Goal: Information Seeking & Learning: Learn about a topic

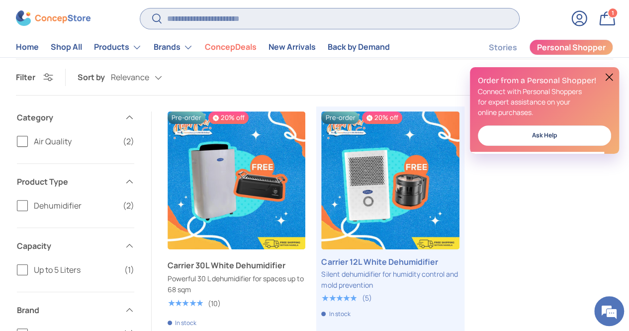
click at [357, 18] on input "Search" at bounding box center [329, 18] width 379 height 20
type input "**********"
click at [140, 8] on button "Search" at bounding box center [151, 19] width 22 height 23
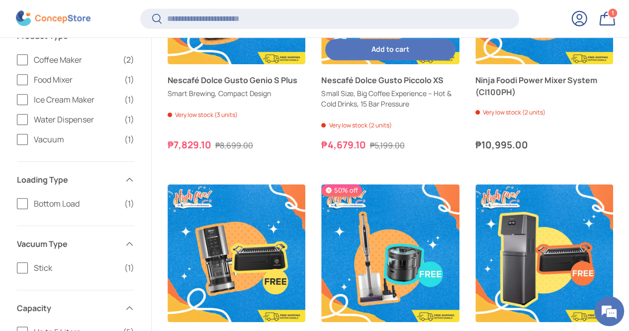
scroll to position [544, 0]
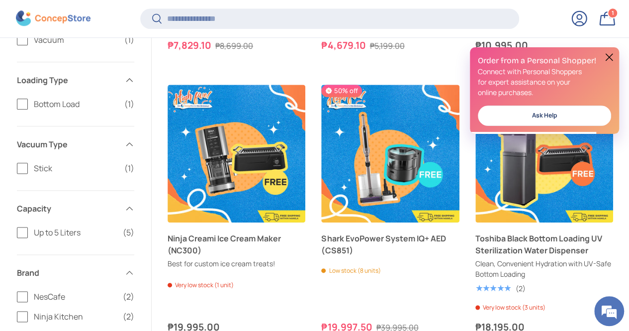
click at [611, 58] on button at bounding box center [609, 57] width 12 height 12
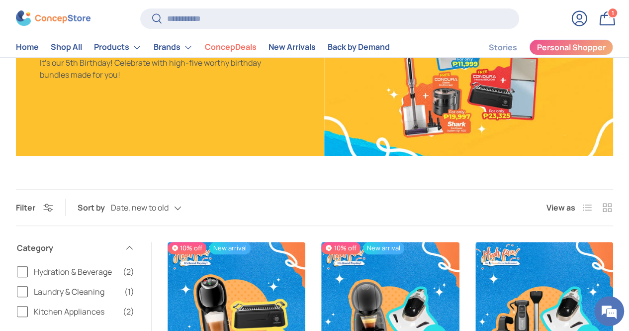
scroll to position [0, 0]
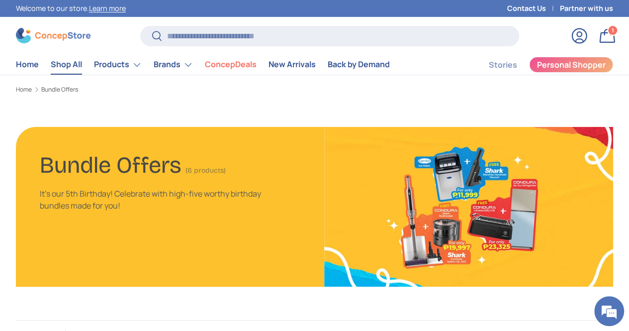
click at [80, 70] on link "Shop All" at bounding box center [66, 64] width 31 height 19
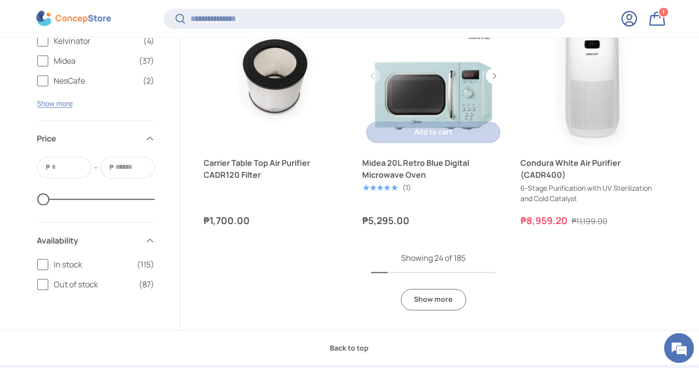
scroll to position [2290, 0]
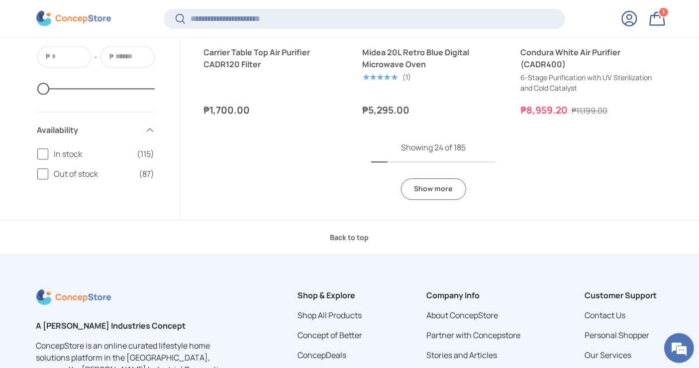
click at [446, 195] on link "Show more" at bounding box center [433, 188] width 65 height 21
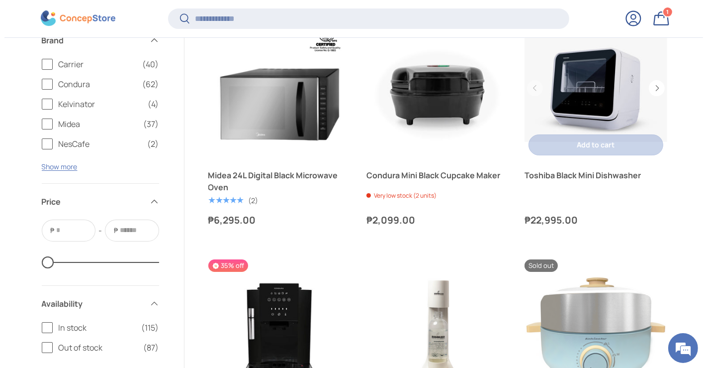
scroll to position [3451, 0]
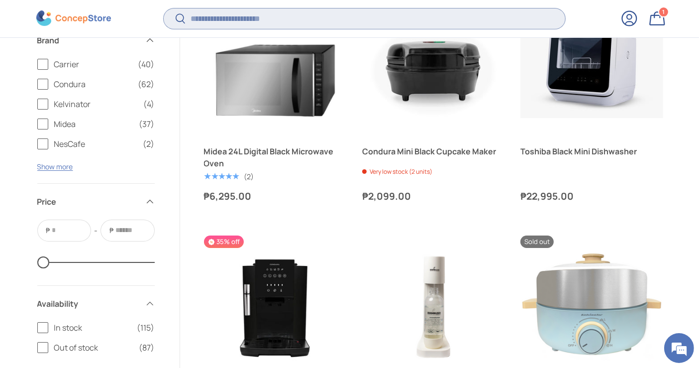
click at [307, 15] on input "Search" at bounding box center [364, 18] width 401 height 20
type input "*****"
click at [164, 8] on button "Search" at bounding box center [175, 19] width 22 height 23
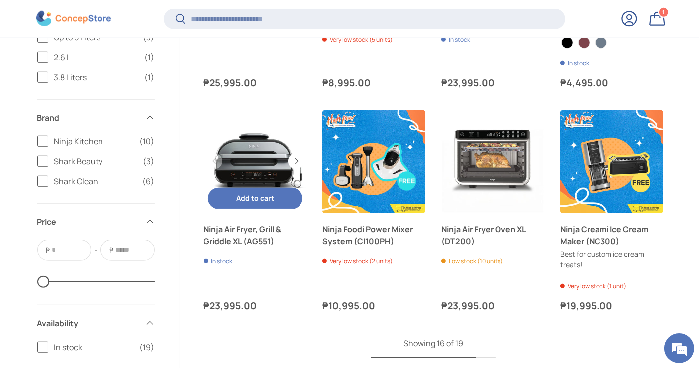
scroll to position [808, 0]
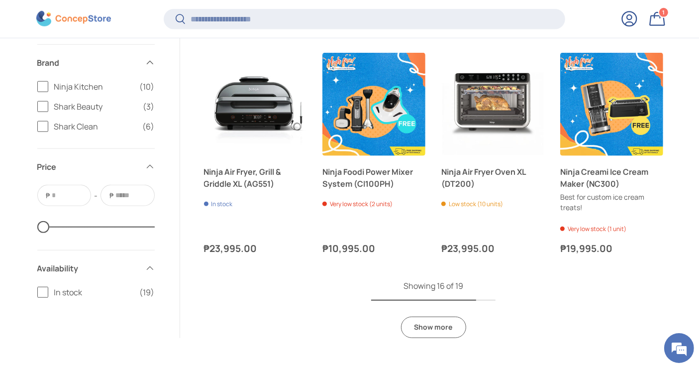
click at [433, 316] on link "Show more" at bounding box center [433, 326] width 65 height 21
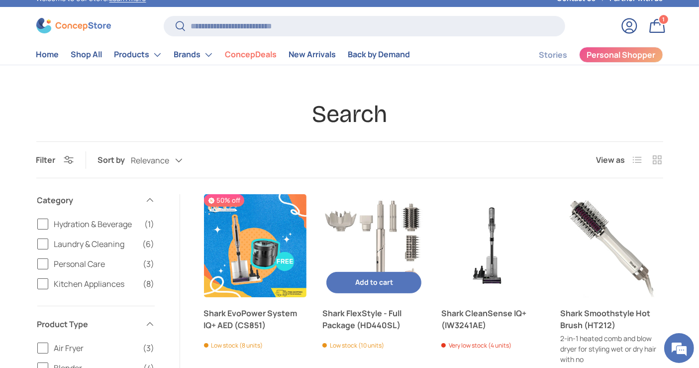
scroll to position [0, 0]
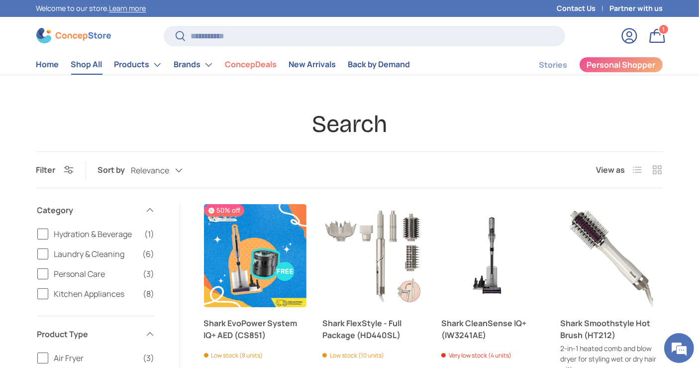
click at [94, 70] on link "Shop All" at bounding box center [86, 64] width 31 height 19
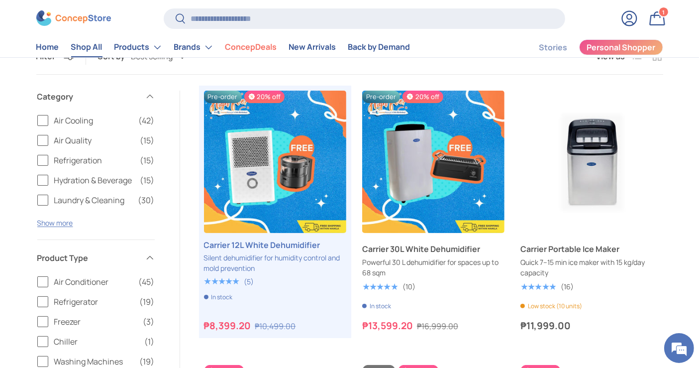
click at [67, 21] on img at bounding box center [73, 18] width 75 height 15
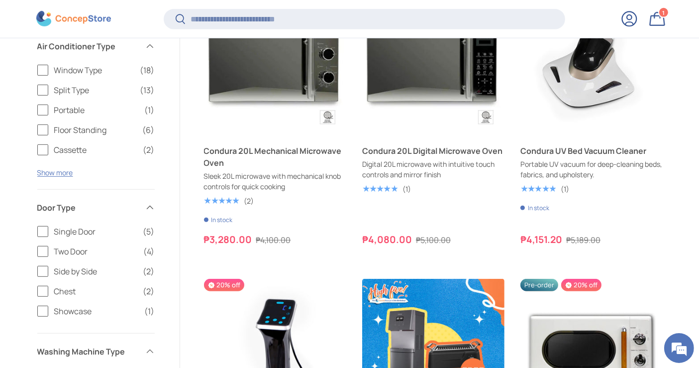
scroll to position [605, 0]
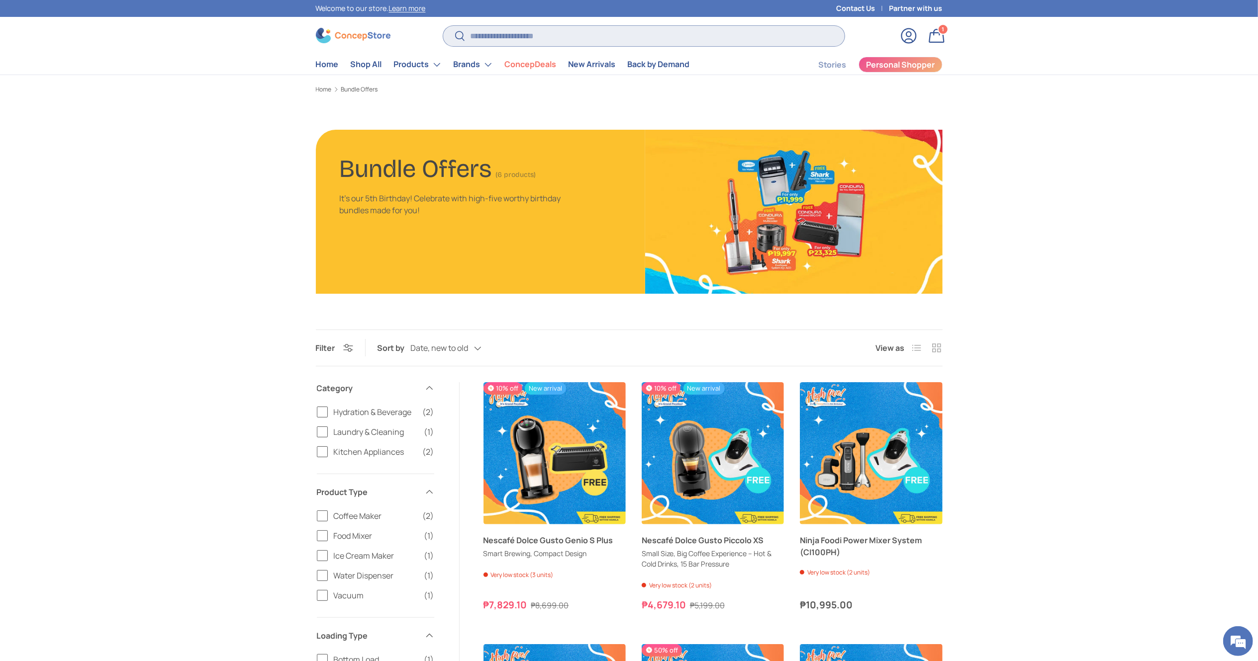
click at [506, 31] on input "Search" at bounding box center [643, 36] width 401 height 20
type input "**********"
click at [443, 25] on button "Search" at bounding box center [454, 36] width 22 height 23
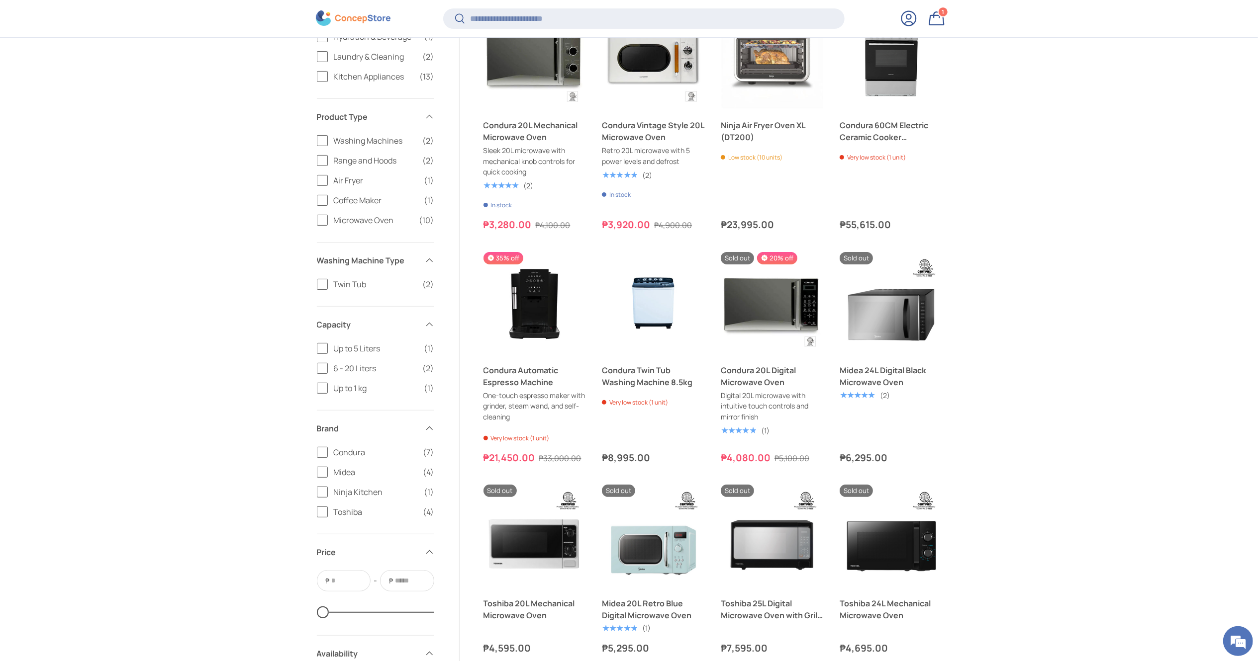
scroll to position [179, 0]
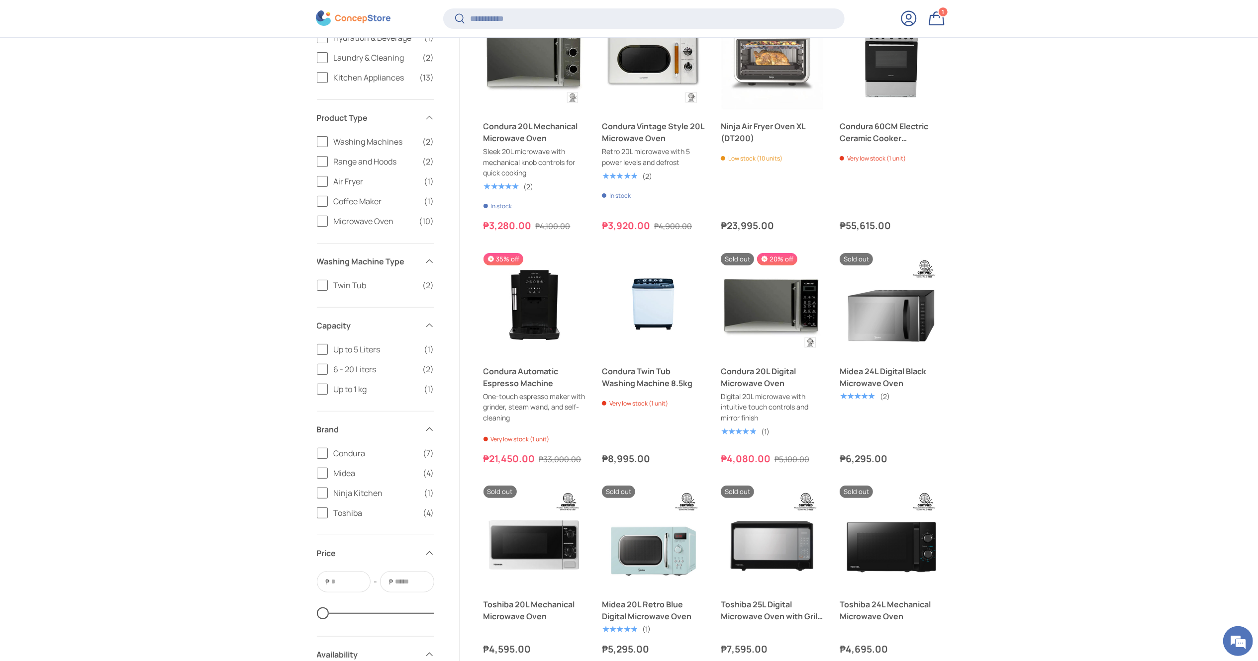
click at [126, 165] on div "Search Filter Filter & Sort Sort by Relevance Relevance Price, low to high Pric…" at bounding box center [629, 392] width 1258 height 960
click at [145, 313] on div "Search Filter Filter & Sort Sort by Relevance Relevance Price, low to high Pric…" at bounding box center [629, 392] width 1258 height 960
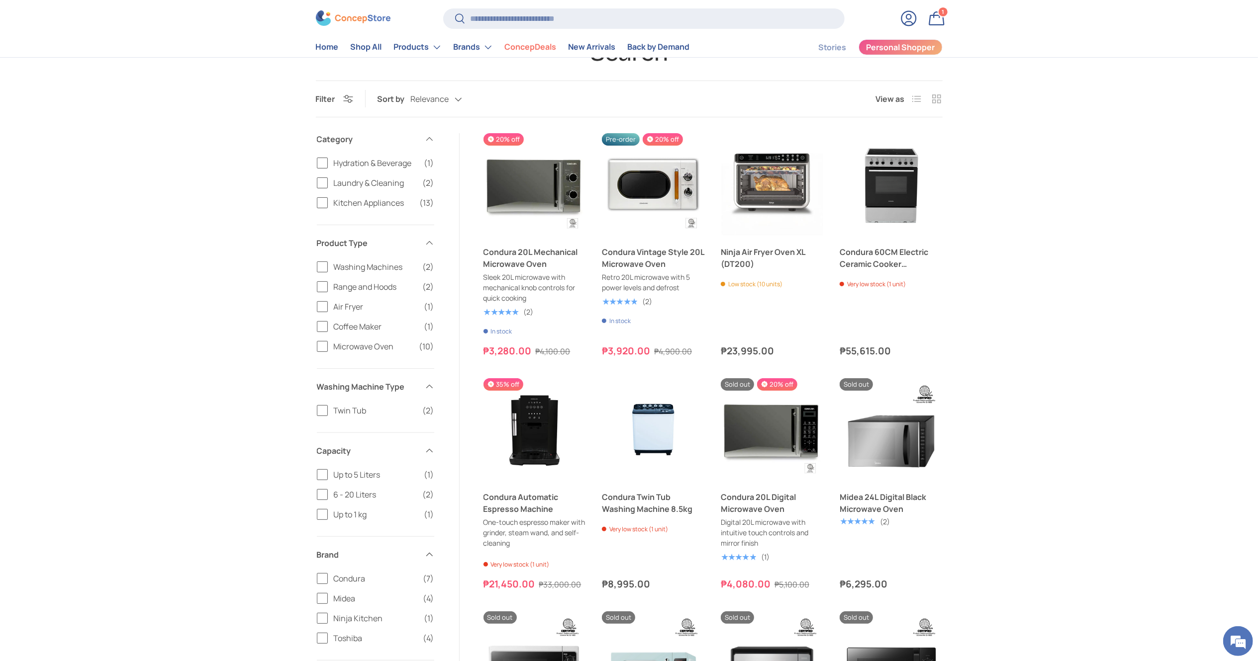
scroll to position [102, 0]
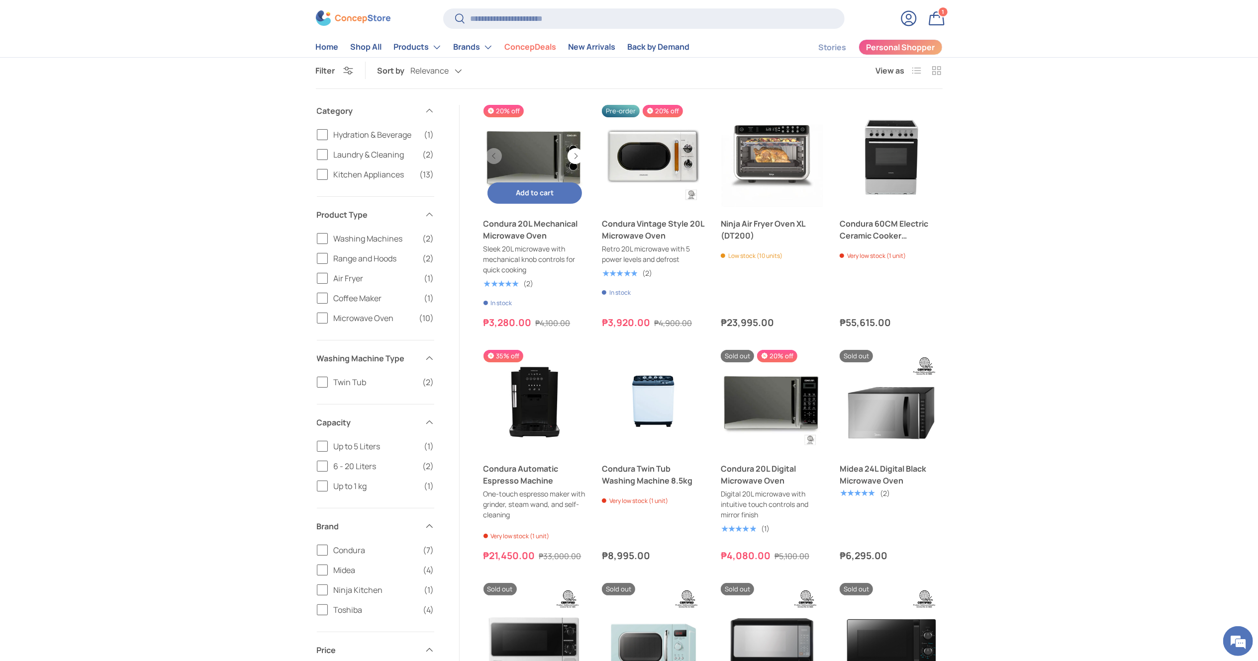
click at [538, 123] on link "Condura 20L Mechanical Microwave Oven" at bounding box center [534, 156] width 103 height 103
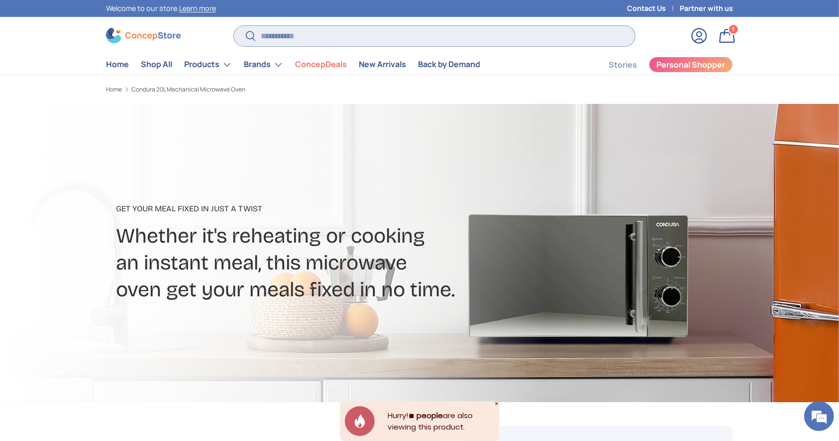
click at [277, 34] on input "Search" at bounding box center [434, 36] width 401 height 20
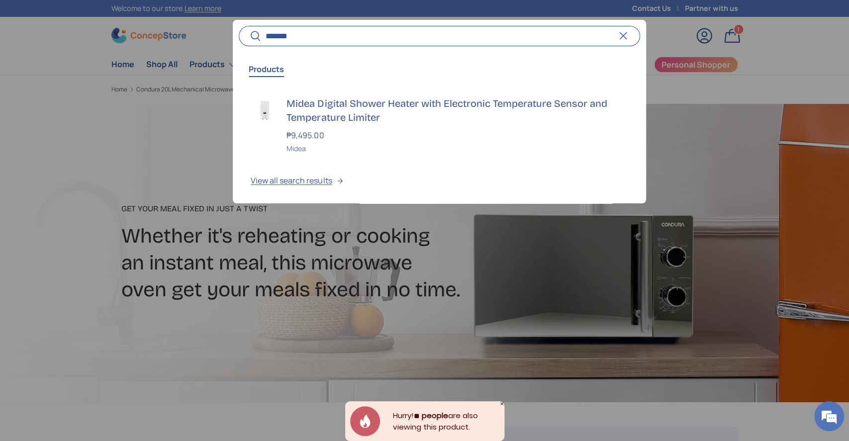
type input "******"
click at [621, 37] on button "Reset" at bounding box center [623, 36] width 22 height 22
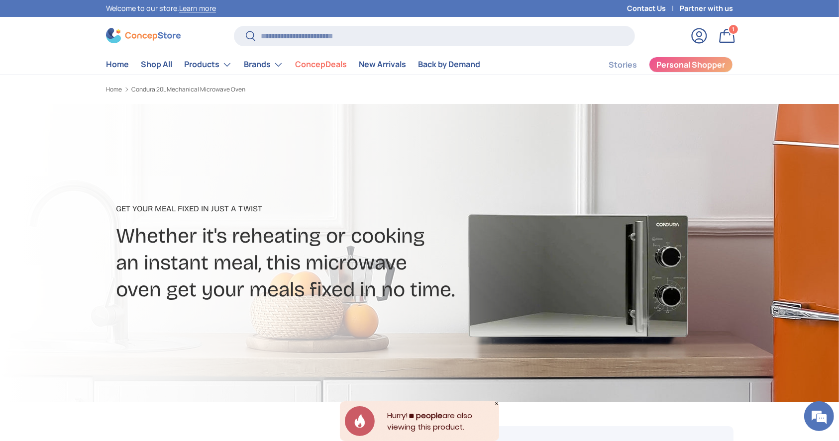
click at [629, 46] on store-header "Search Search Reset Products Midea Digital Shower Heater with Electronic Temper…" at bounding box center [419, 46] width 839 height 58
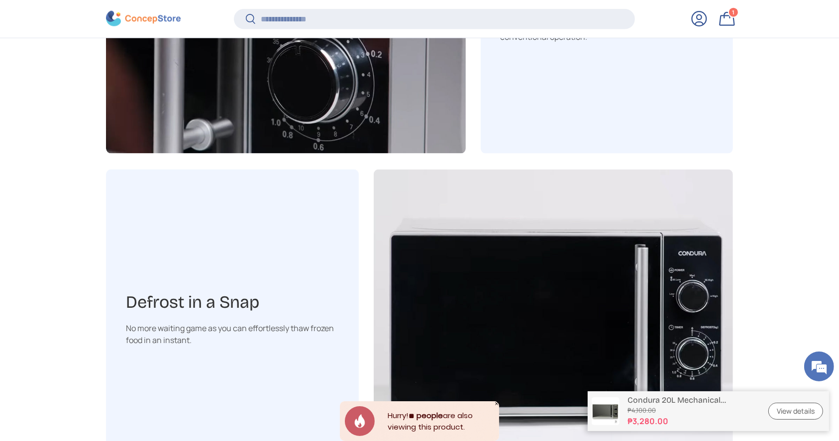
scroll to position [1456, 0]
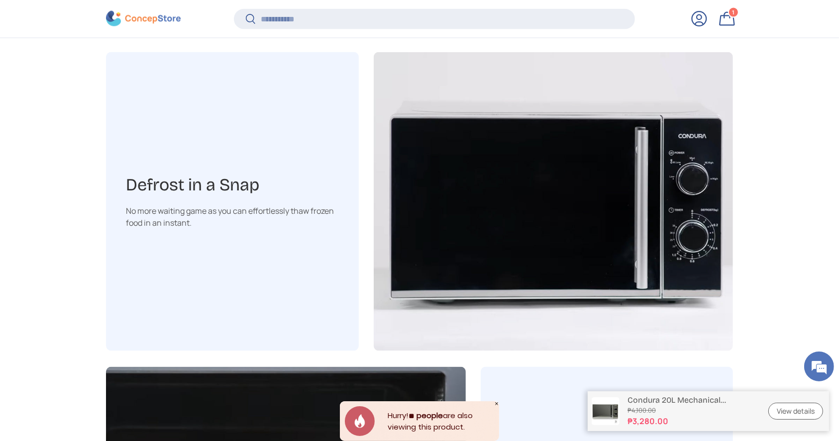
drag, startPoint x: 141, startPoint y: 4, endPoint x: 143, endPoint y: 18, distance: 13.5
click at [141, 5] on store-header "Search Search Reset Products Midea Digital Shower Heater with Electronic Temper…" at bounding box center [419, 19] width 839 height 38
click at [143, 22] on img at bounding box center [143, 18] width 75 height 15
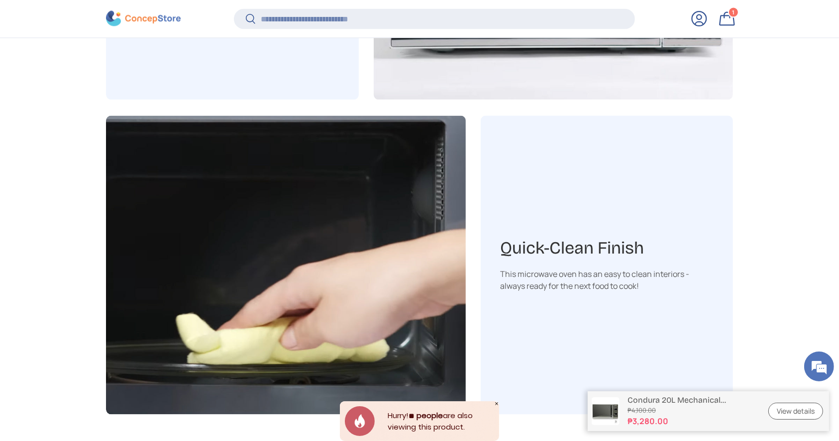
scroll to position [1854, 0]
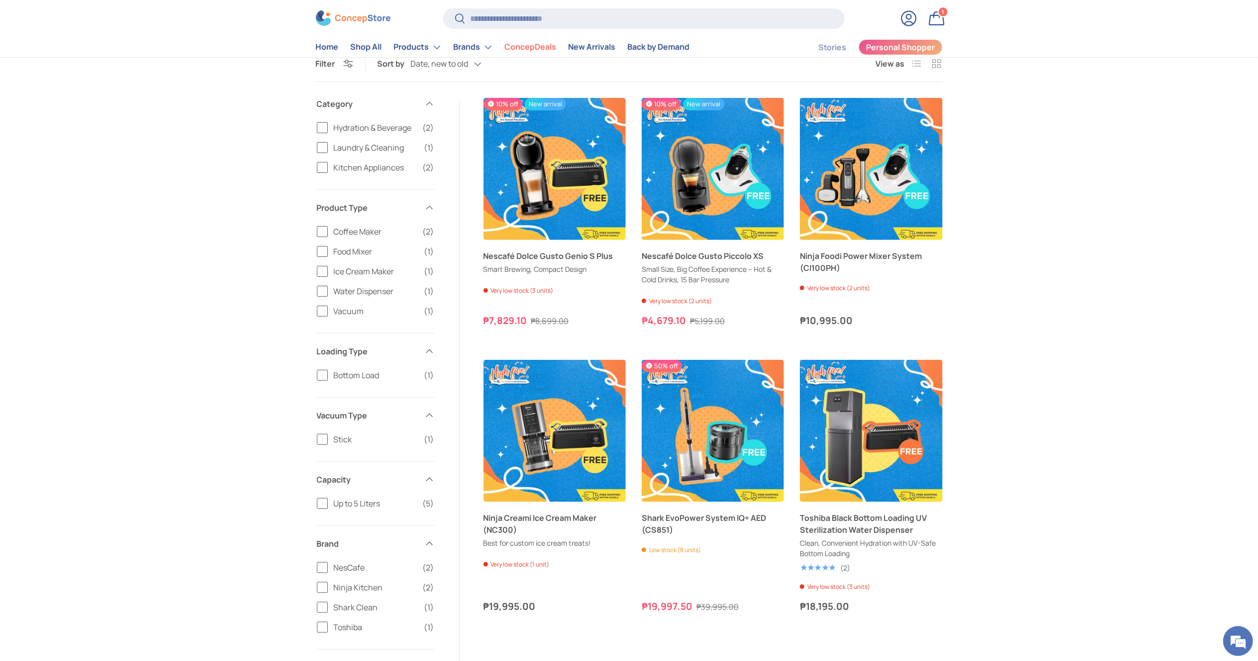
scroll to position [264, 0]
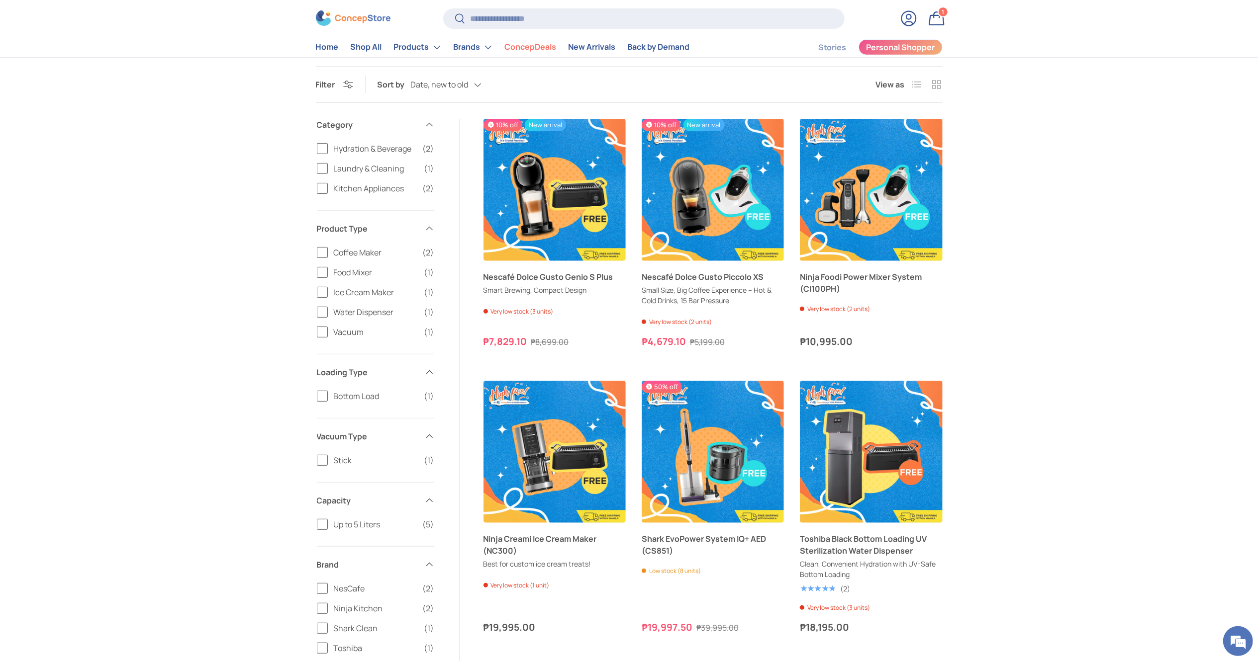
click at [838, 248] on div "Filter Filter & Sort Sort by Date, new to old Featured Best selling Alphabetica…" at bounding box center [629, 463] width 1258 height 794
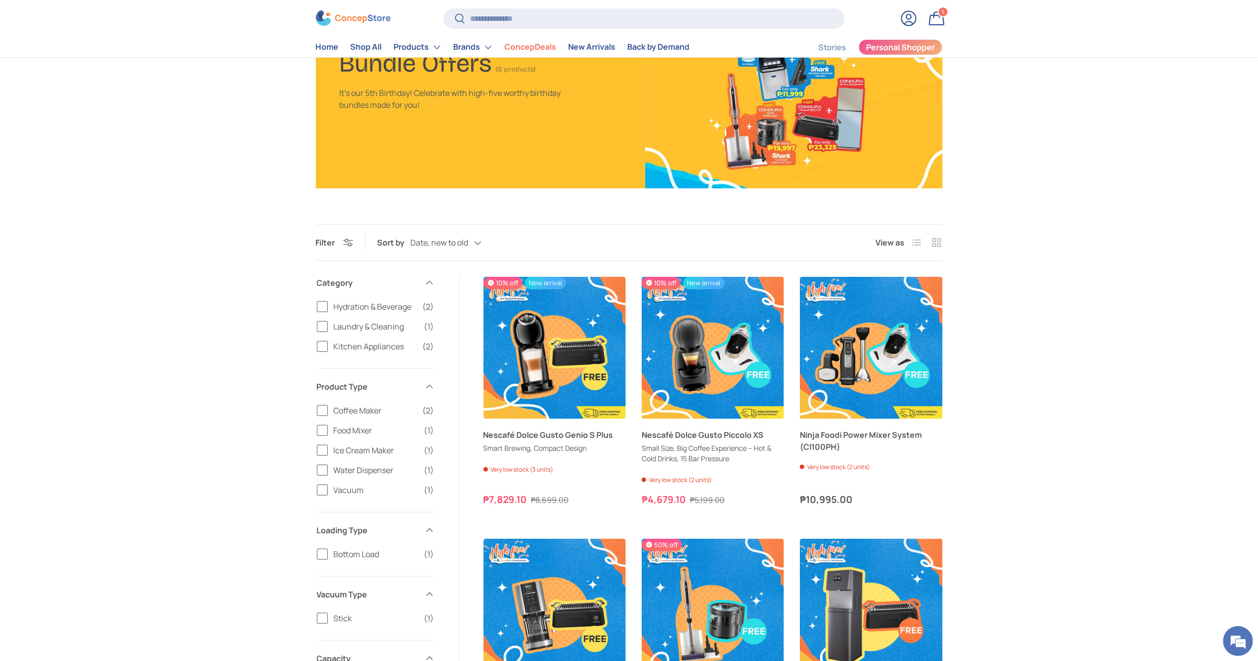
scroll to position [199, 0]
